Goal: Navigation & Orientation: Find specific page/section

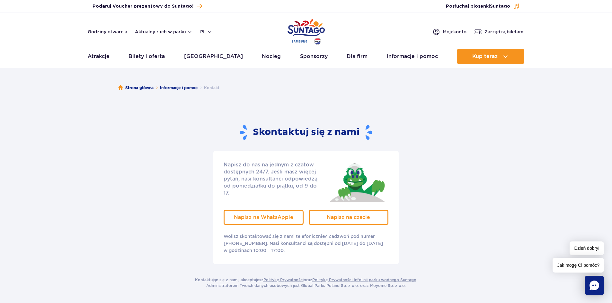
click at [304, 29] on img "Park of Poland" at bounding box center [305, 32] width 37 height 30
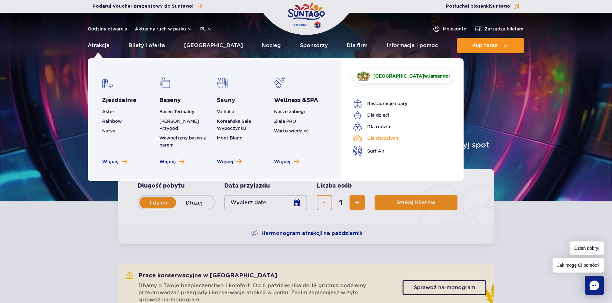
click at [381, 138] on link "Dla dorosłych" at bounding box center [398, 138] width 91 height 9
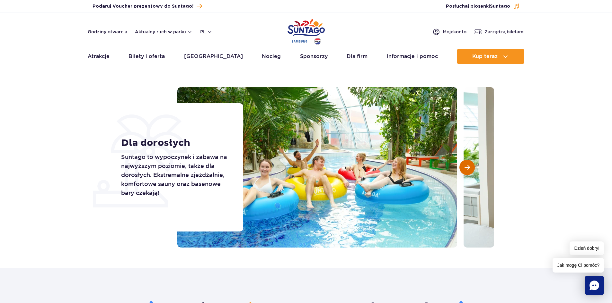
click at [464, 167] on span "Następny slajd" at bounding box center [466, 168] width 5 height 6
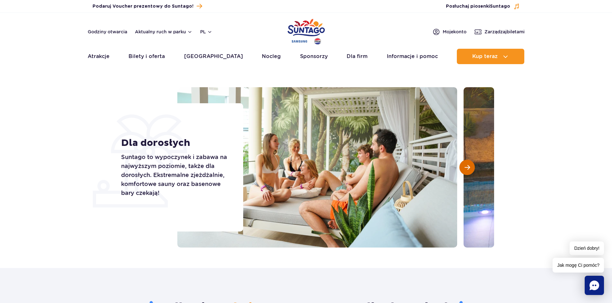
click at [464, 167] on span "Następny slajd" at bounding box center [466, 168] width 5 height 6
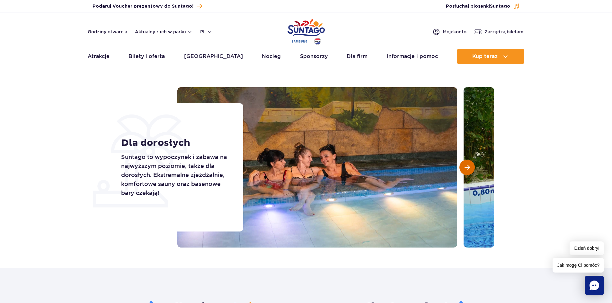
click at [464, 167] on span "Następny slajd" at bounding box center [466, 168] width 5 height 6
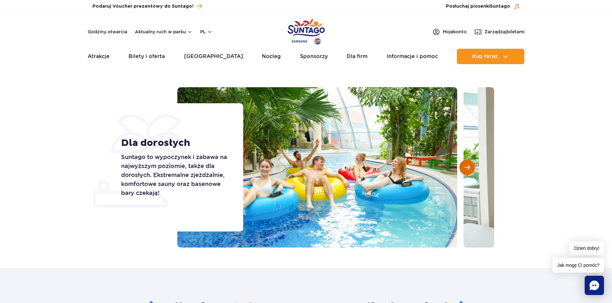
click at [464, 167] on span "Następny slajd" at bounding box center [466, 168] width 5 height 6
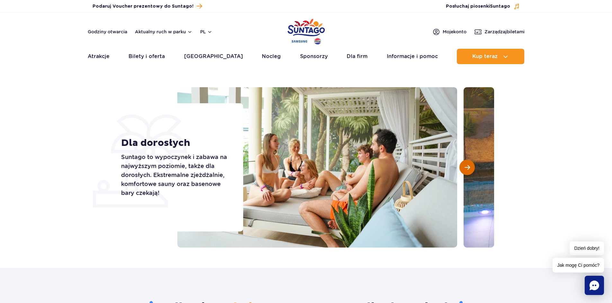
click at [464, 167] on span "Następny slajd" at bounding box center [466, 168] width 5 height 6
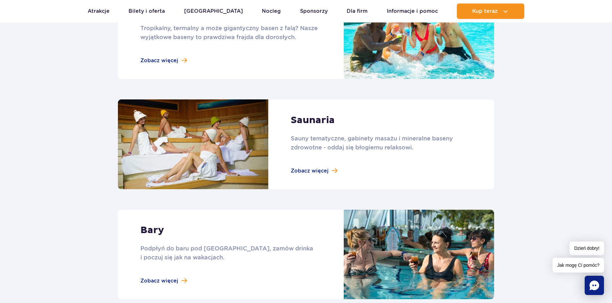
scroll to position [578, 0]
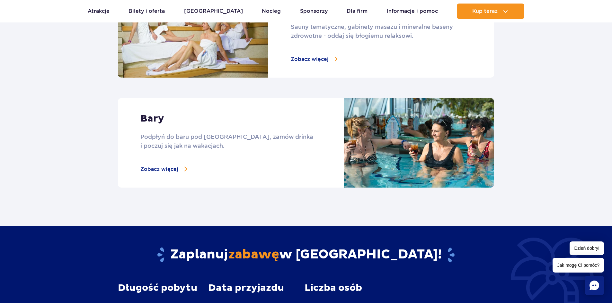
click at [173, 167] on link at bounding box center [306, 143] width 376 height 90
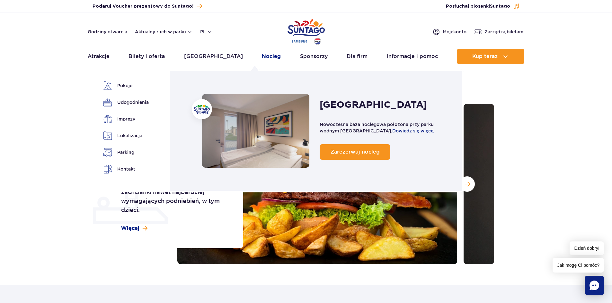
click at [262, 55] on link "Nocleg" at bounding box center [271, 56] width 19 height 15
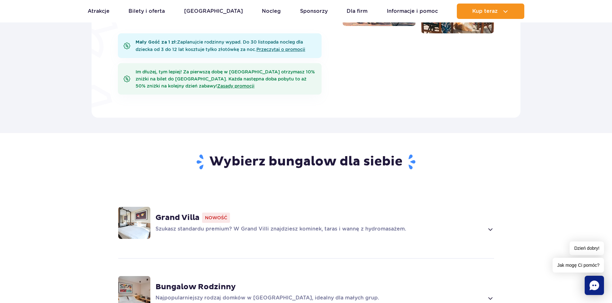
scroll to position [257, 0]
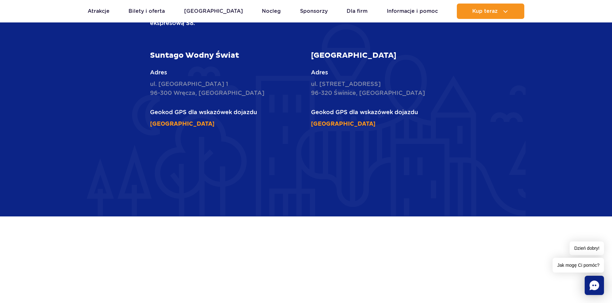
scroll to position [1734, 0]
